Goal: Participate in discussion: Share content

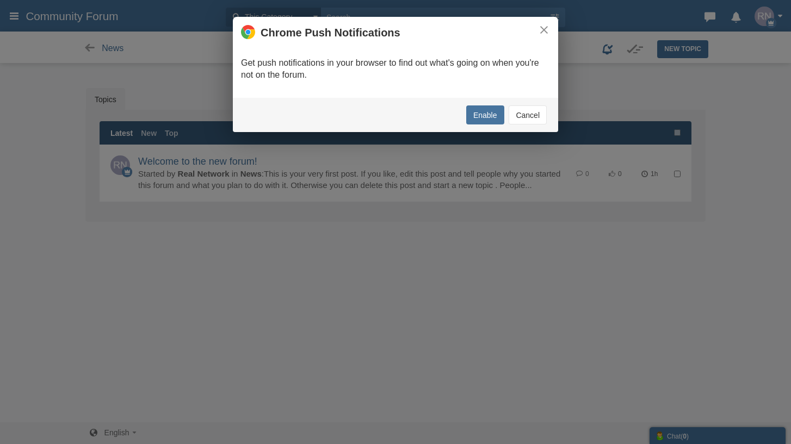
click at [515, 116] on button "Cancel" at bounding box center [528, 115] width 38 height 19
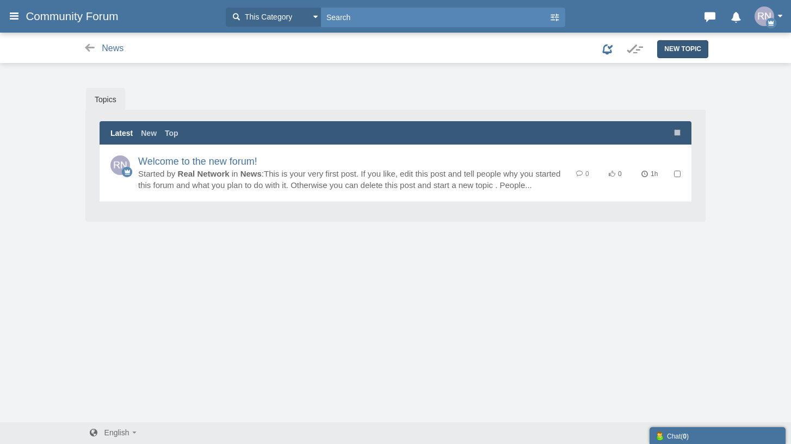
click at [680, 48] on span "New Topic" at bounding box center [682, 49] width 37 height 8
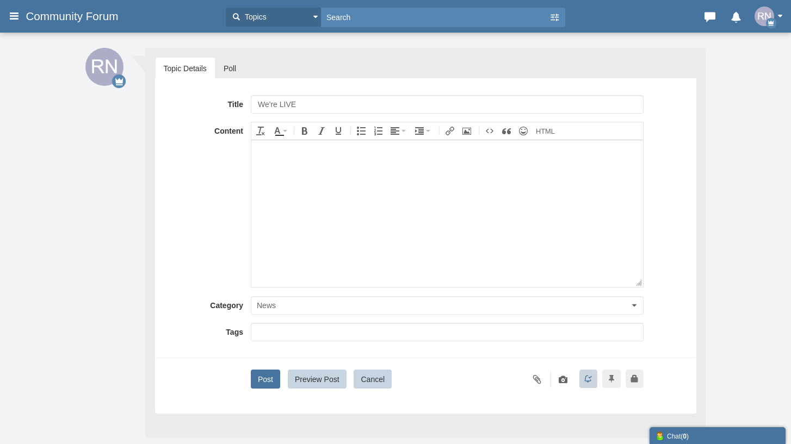
type input "We're LIVE"
click at [379, 162] on body at bounding box center [447, 213] width 392 height 147
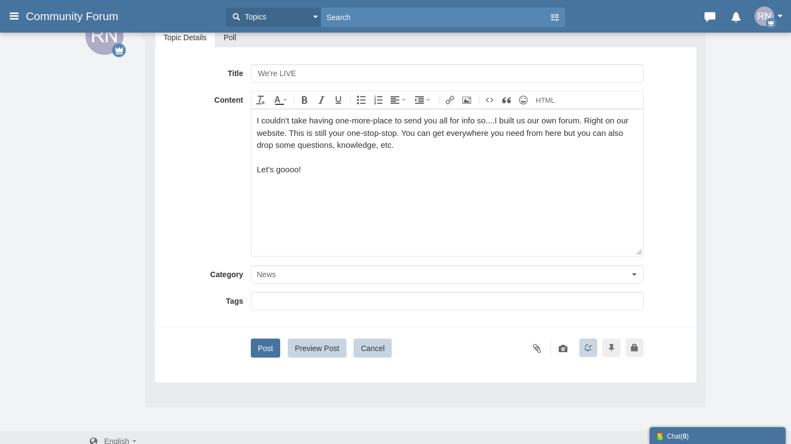
scroll to position [42, 0]
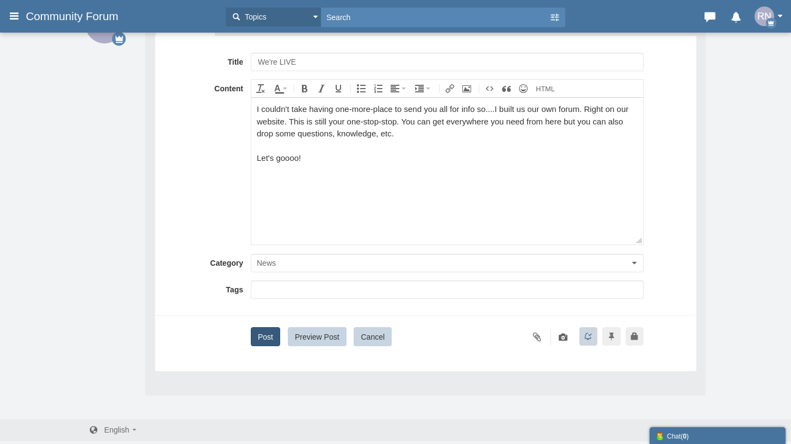
click at [259, 337] on button "Post" at bounding box center [265, 336] width 29 height 19
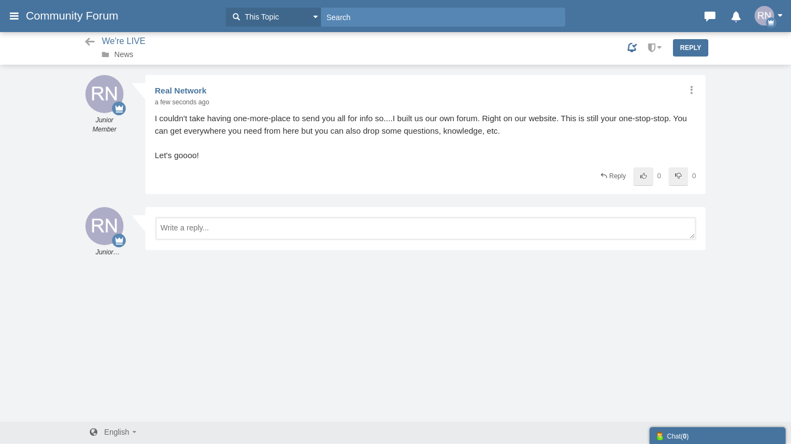
scroll to position [1, 0]
click at [87, 40] on icon at bounding box center [90, 41] width 14 height 11
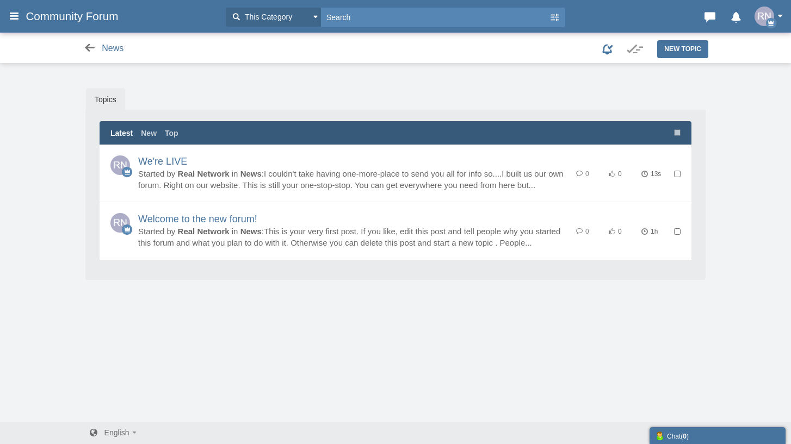
click at [89, 46] on icon at bounding box center [90, 47] width 14 height 11
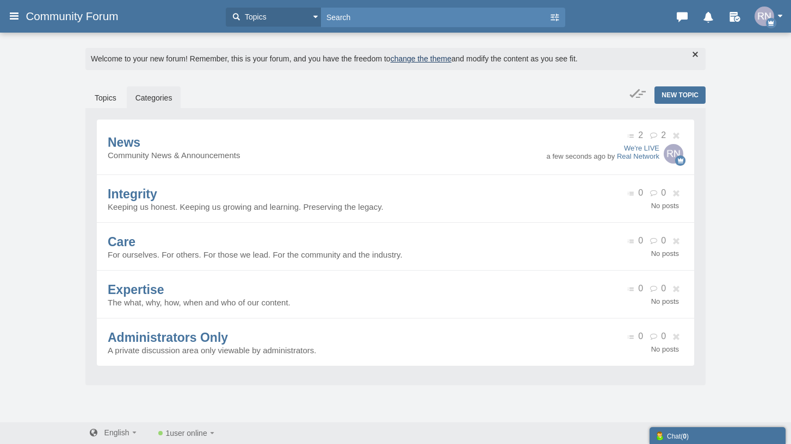
click at [762, 18] on img "button" at bounding box center [764, 17] width 20 height 20
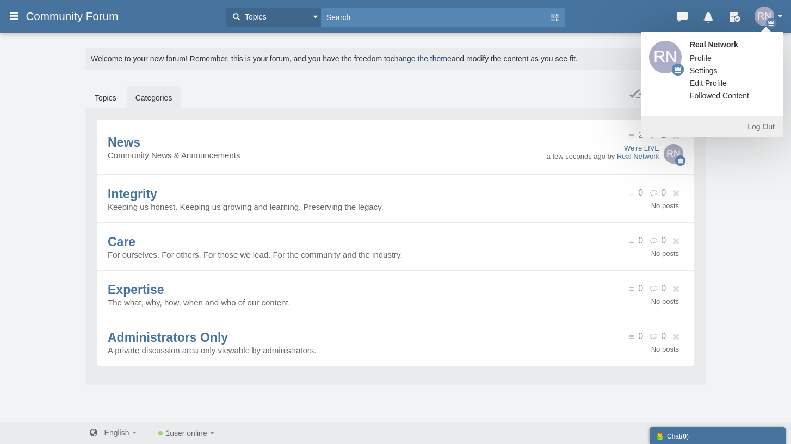
click at [708, 70] on link "Settings" at bounding box center [704, 70] width 44 height 11
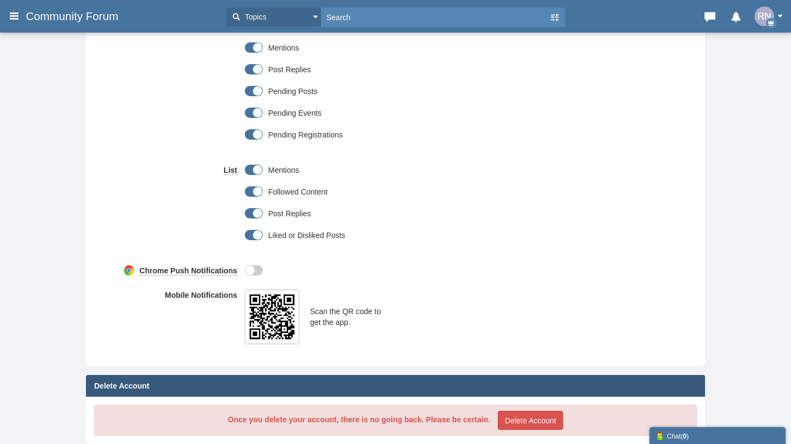
scroll to position [488, 0]
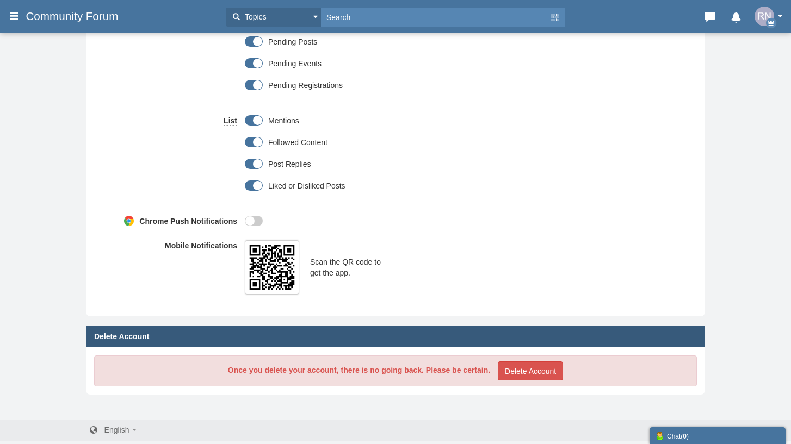
click at [17, 17] on icon at bounding box center [14, 16] width 12 height 20
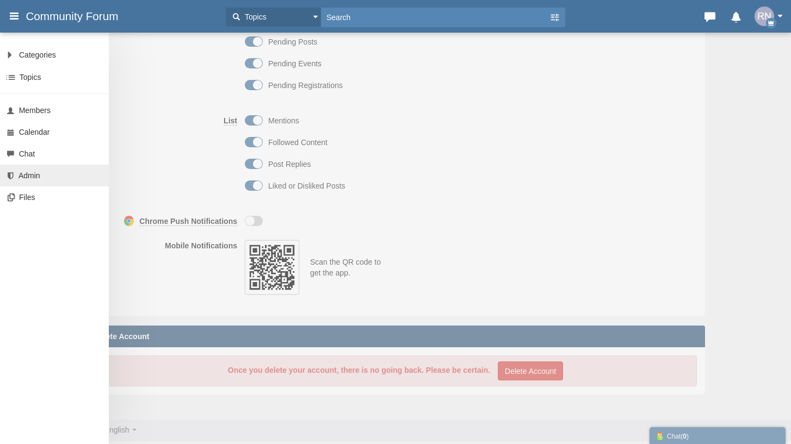
click at [35, 182] on link "Admin" at bounding box center [54, 176] width 109 height 22
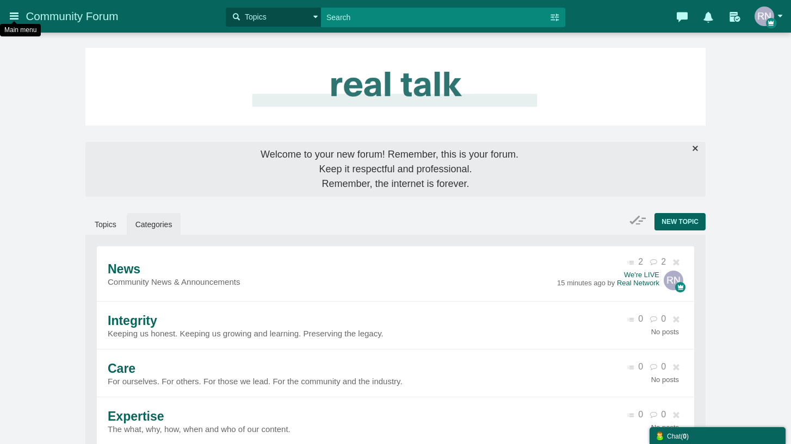
click at [16, 20] on icon at bounding box center [14, 16] width 12 height 20
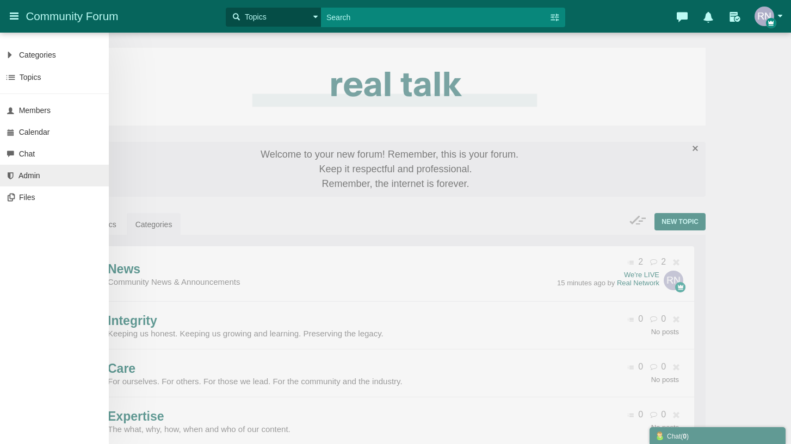
click at [39, 170] on link "Admin" at bounding box center [54, 176] width 109 height 22
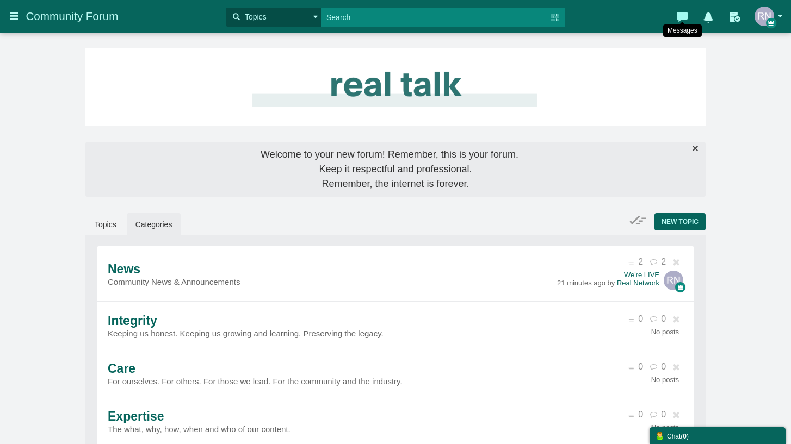
click at [687, 19] on icon at bounding box center [681, 14] width 15 height 11
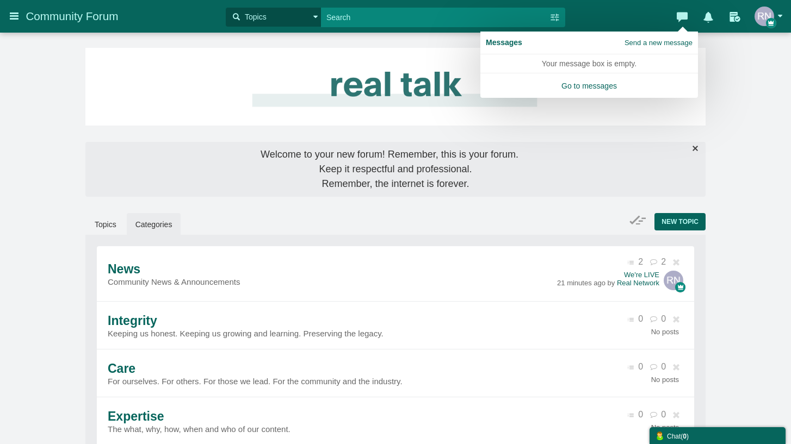
click at [726, 71] on div "Messages are turned off. Enable them to send or receive messages. Enable Messag…" at bounding box center [395, 288] width 791 height 512
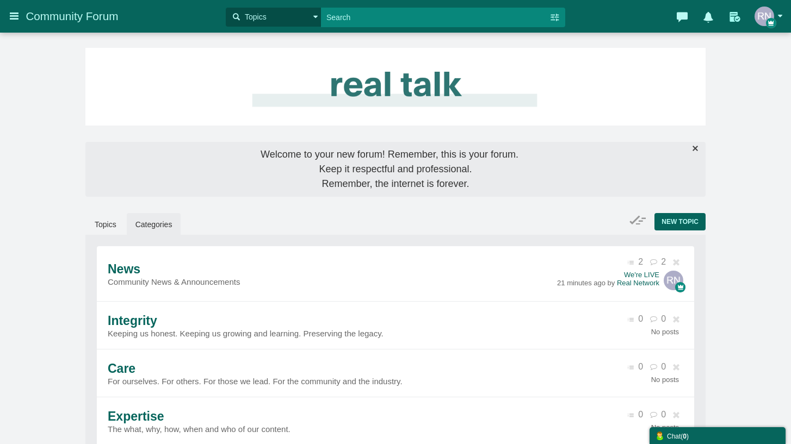
click at [734, 20] on icon at bounding box center [735, 14] width 17 height 11
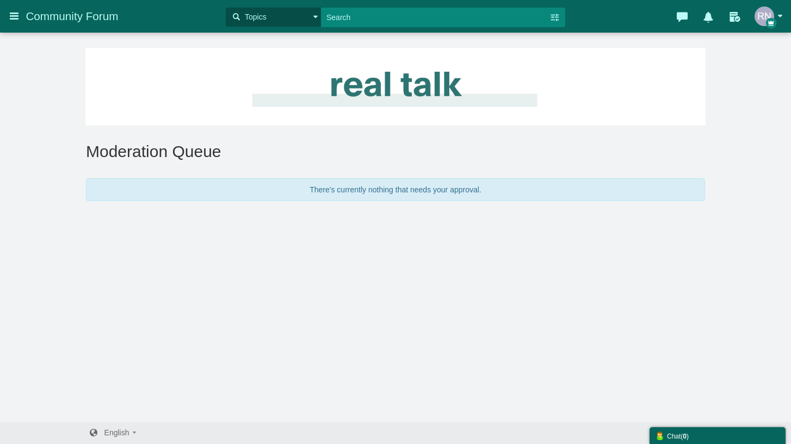
click at [734, 20] on icon at bounding box center [735, 14] width 17 height 11
click at [100, 13] on span "Community Forum" at bounding box center [76, 16] width 101 height 13
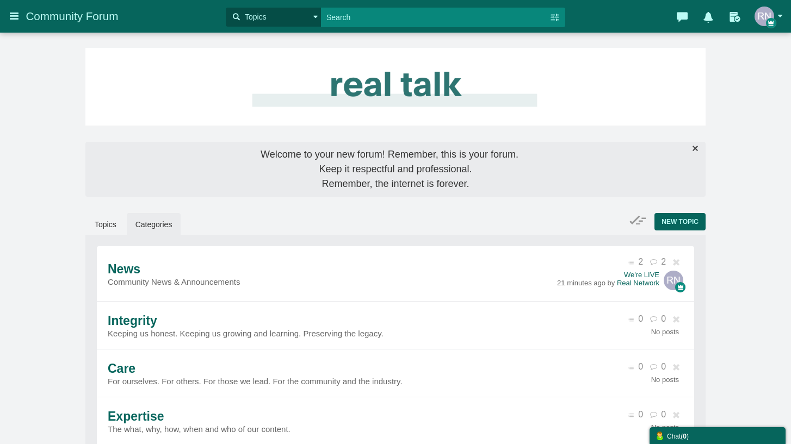
click at [779, 13] on button "button" at bounding box center [771, 17] width 34 height 20
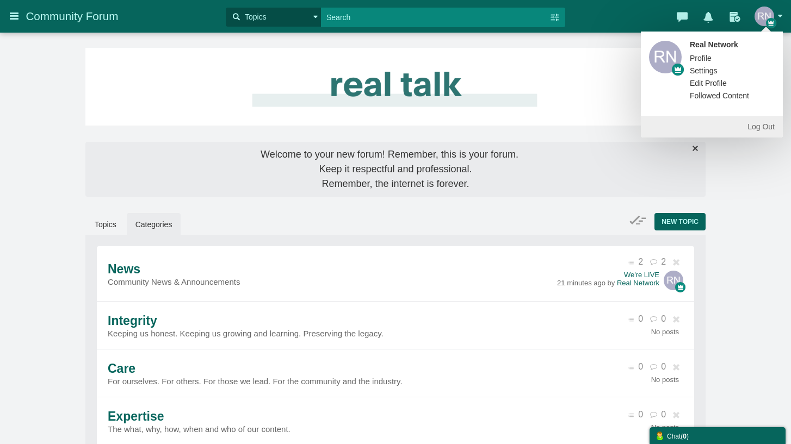
click at [709, 58] on span "Profile" at bounding box center [701, 58] width 22 height 9
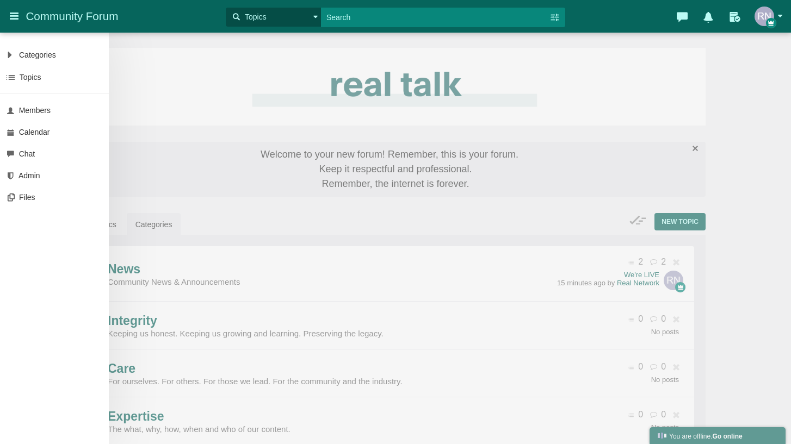
click at [311, 114] on div "Categories All Categories Categories News Integrity Care Expertise Administrato…" at bounding box center [395, 222] width 791 height 444
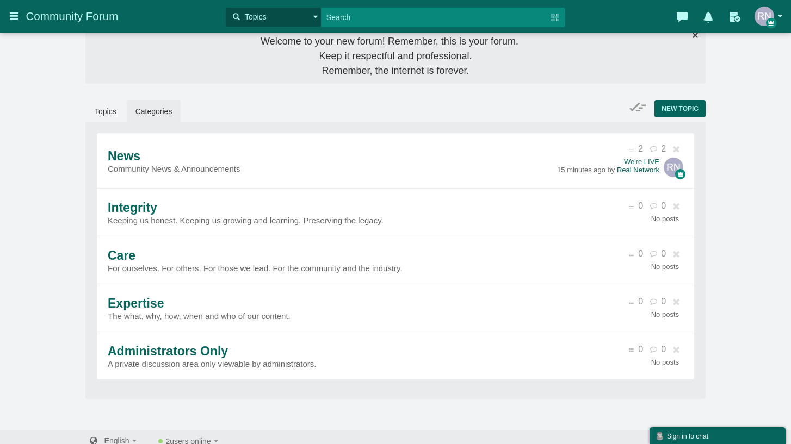
scroll to position [116, 0]
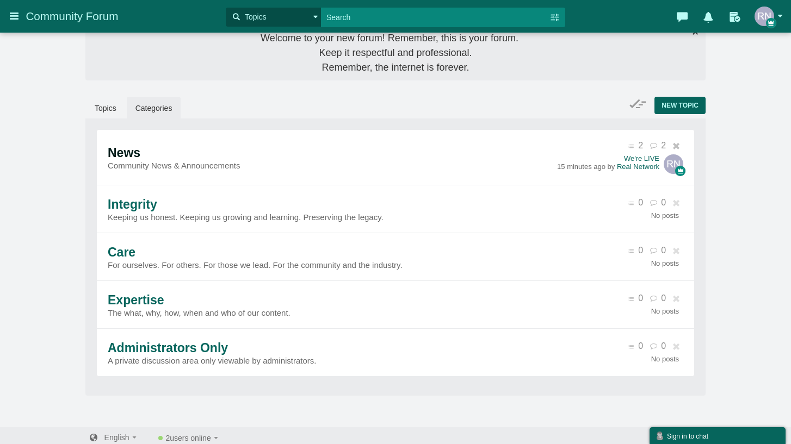
click at [140, 160] on span "News" at bounding box center [124, 153] width 33 height 14
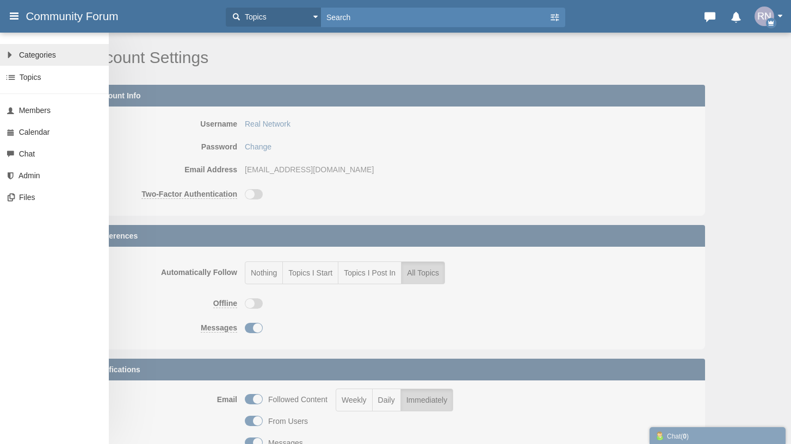
click at [39, 51] on span "Categories" at bounding box center [37, 55] width 37 height 9
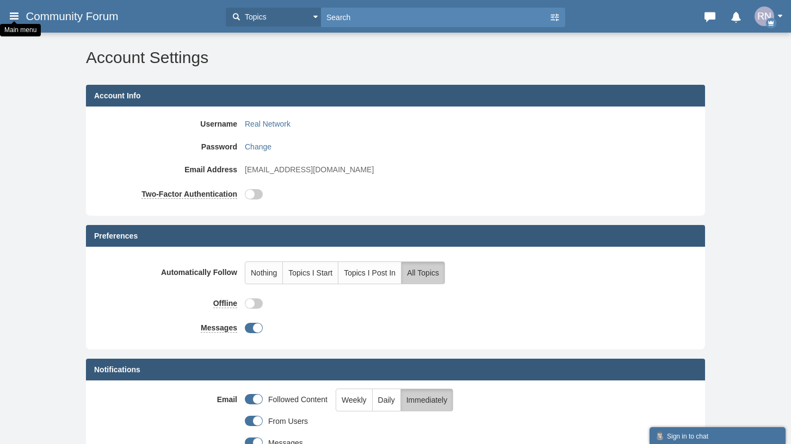
click at [11, 12] on icon at bounding box center [14, 16] width 12 height 20
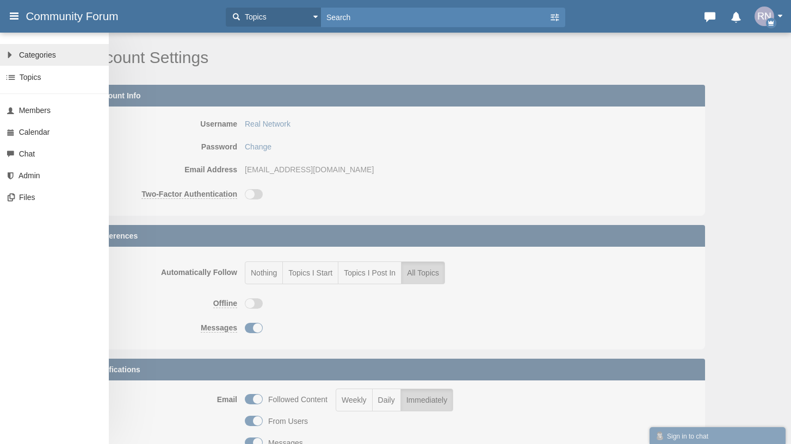
click at [40, 61] on link "All Categories Categories" at bounding box center [54, 55] width 109 height 22
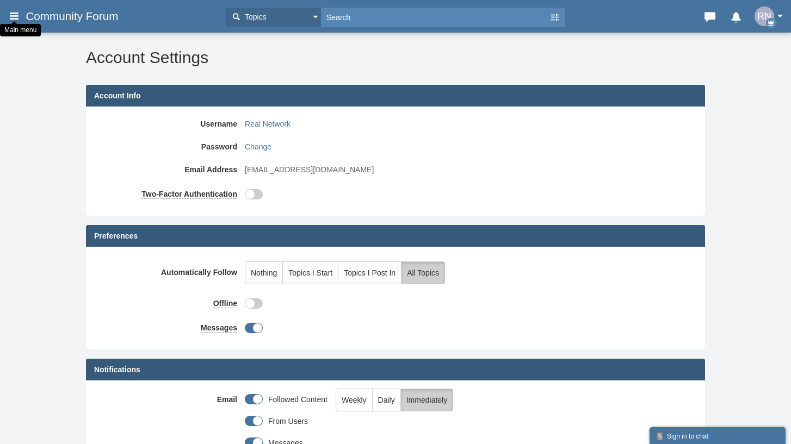
click at [15, 16] on icon at bounding box center [14, 16] width 12 height 20
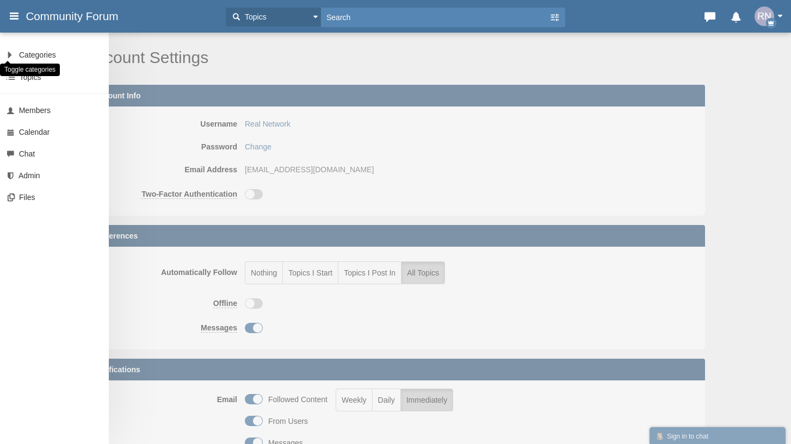
click at [7, 55] on link at bounding box center [6, 55] width 13 height 22
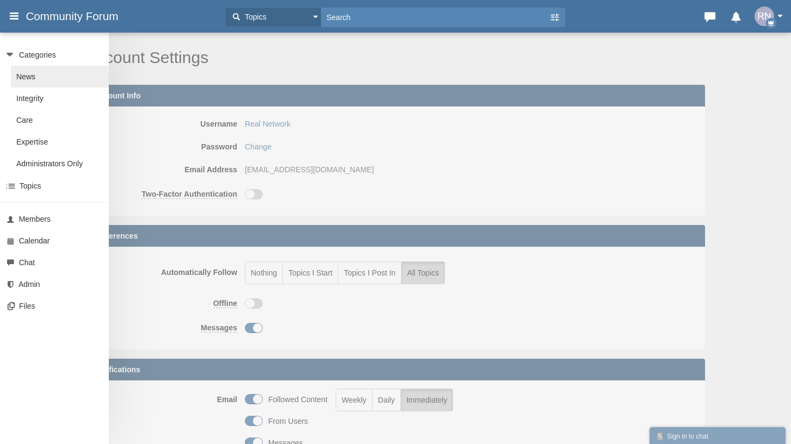
click at [28, 79] on link "News" at bounding box center [60, 77] width 98 height 22
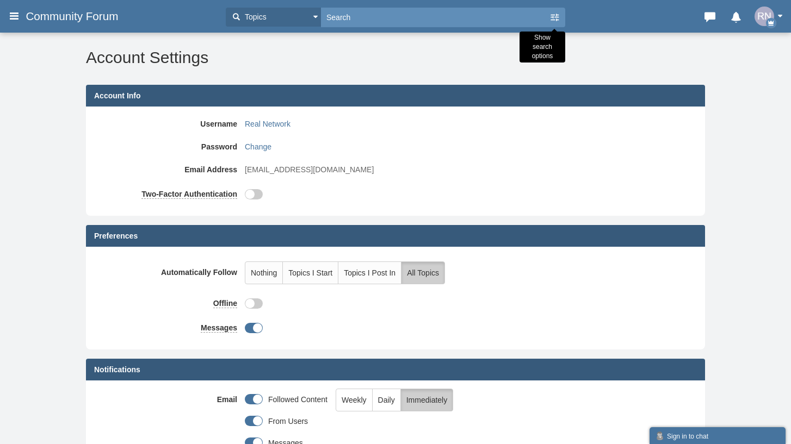
click at [549, 12] on icon at bounding box center [554, 18] width 11 height 20
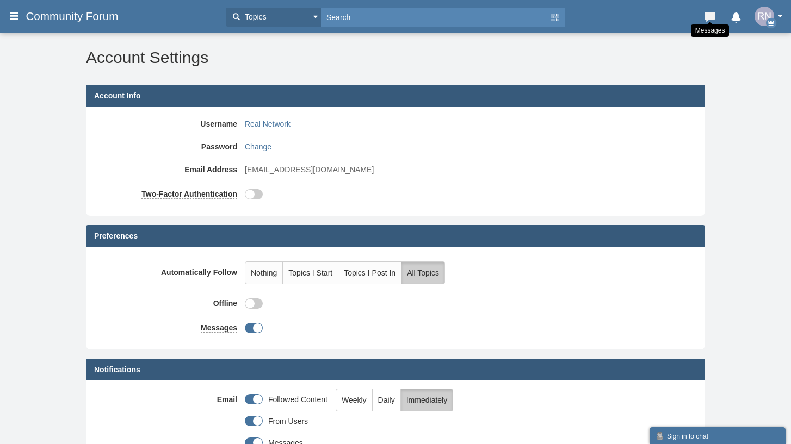
click at [709, 18] on icon at bounding box center [709, 14] width 15 height 11
click at [759, 18] on img "button" at bounding box center [764, 17] width 20 height 20
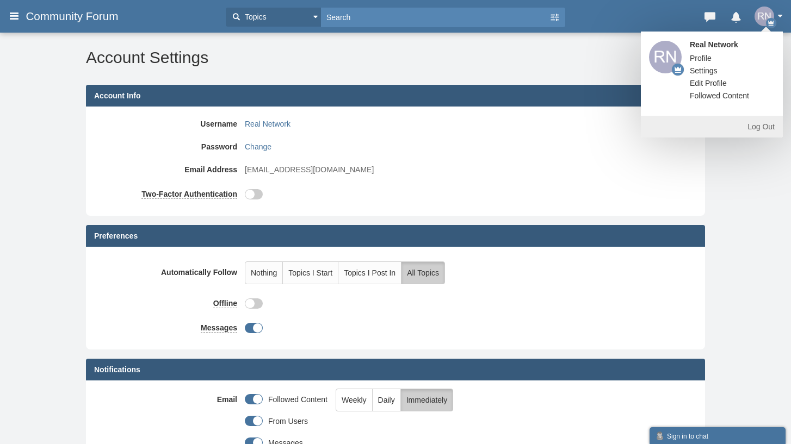
click at [698, 58] on span "Profile" at bounding box center [701, 58] width 22 height 9
